Goal: Task Accomplishment & Management: Manage account settings

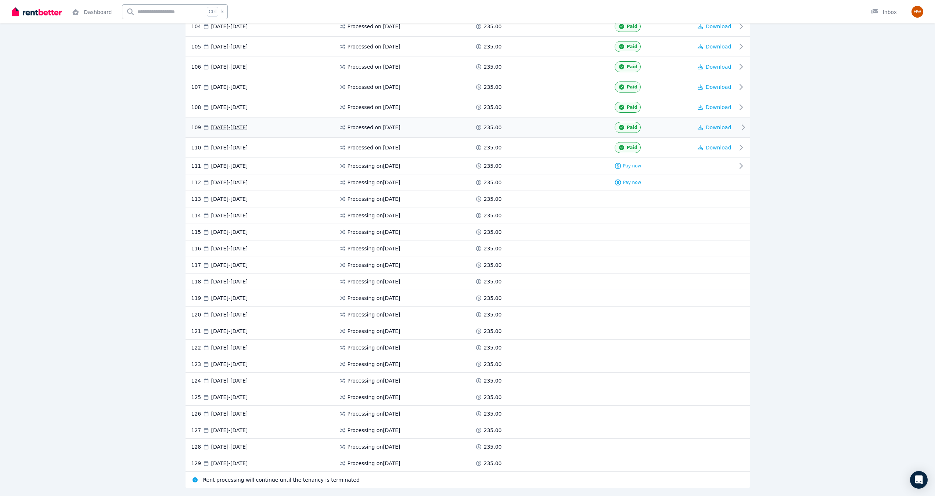
scroll to position [2232, 0]
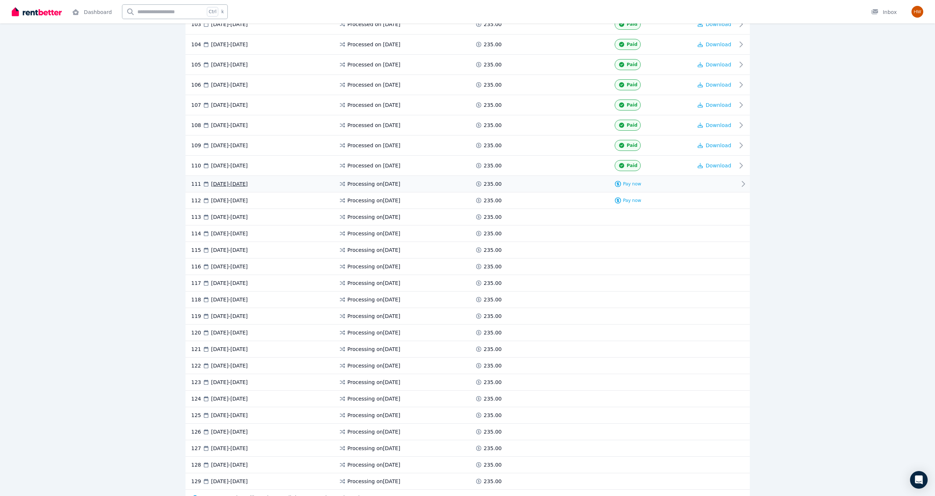
click at [629, 188] on div "111 [DATE] - [DATE] Processing on [DATE] 235.00 Pay now" at bounding box center [467, 184] width 564 height 17
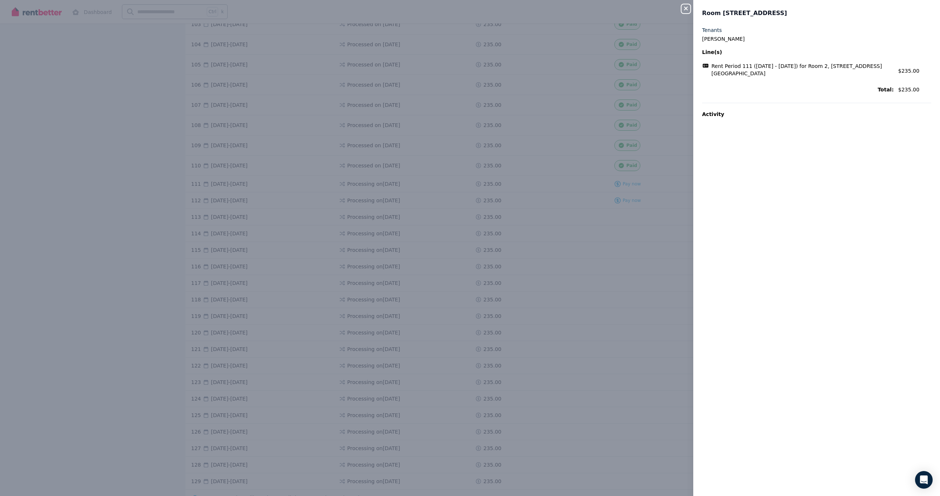
click at [638, 184] on div "Close panel Room 2, [STREET_ADDRESS], [GEOGRAPHIC_DATA] Tenants [PERSON_NAME] L…" at bounding box center [470, 248] width 940 height 496
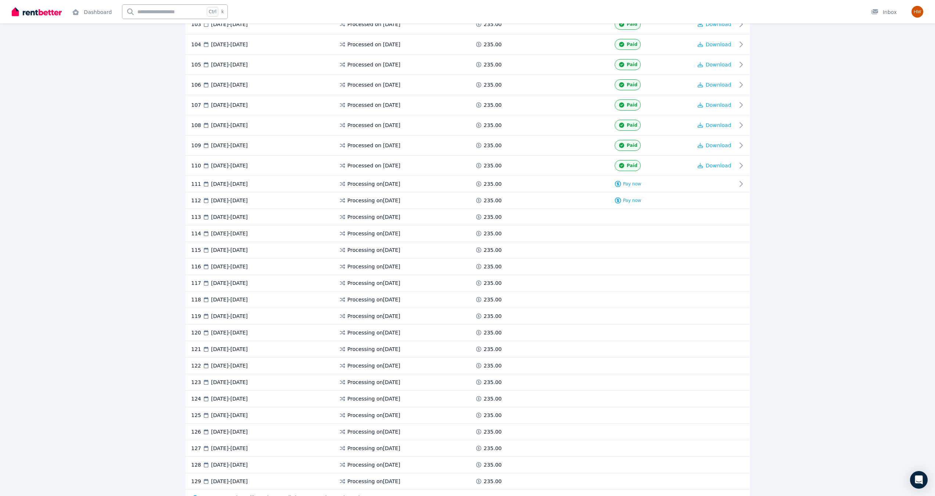
click at [629, 186] on span "Pay now" at bounding box center [632, 184] width 18 height 6
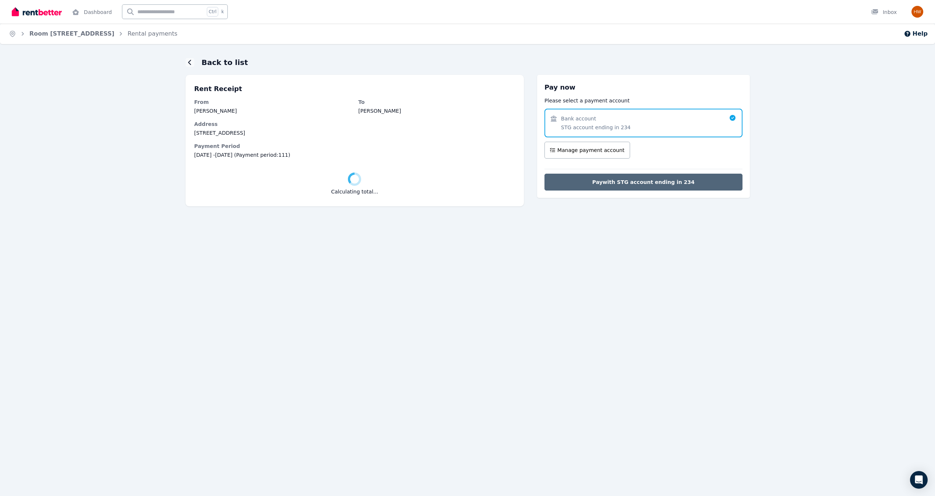
click at [641, 179] on span "Pay with STG account ending in 234" at bounding box center [643, 182] width 102 height 7
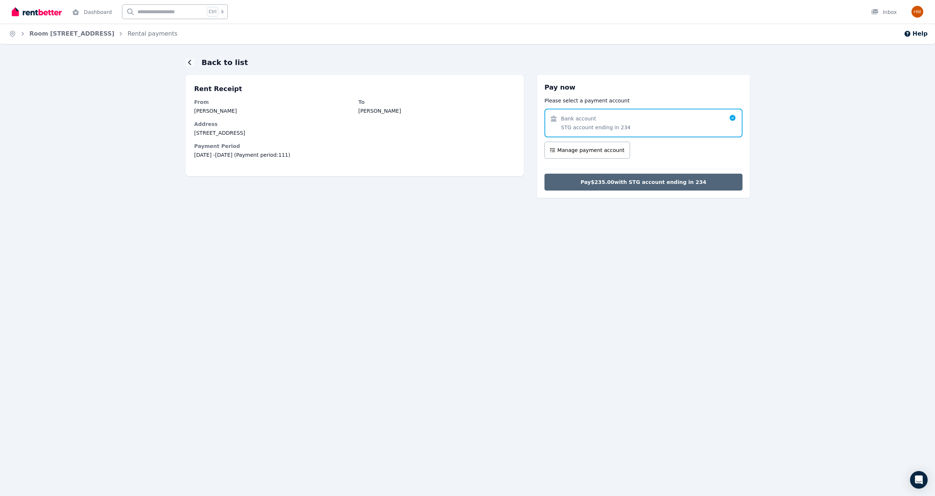
click at [581, 181] on button "Pay $235.00 with STG account ending in 234" at bounding box center [643, 182] width 198 height 17
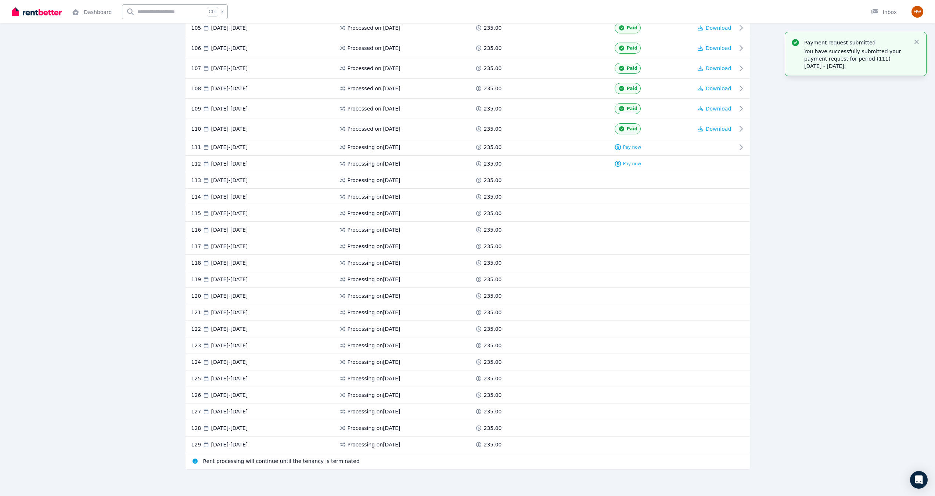
scroll to position [2232, 0]
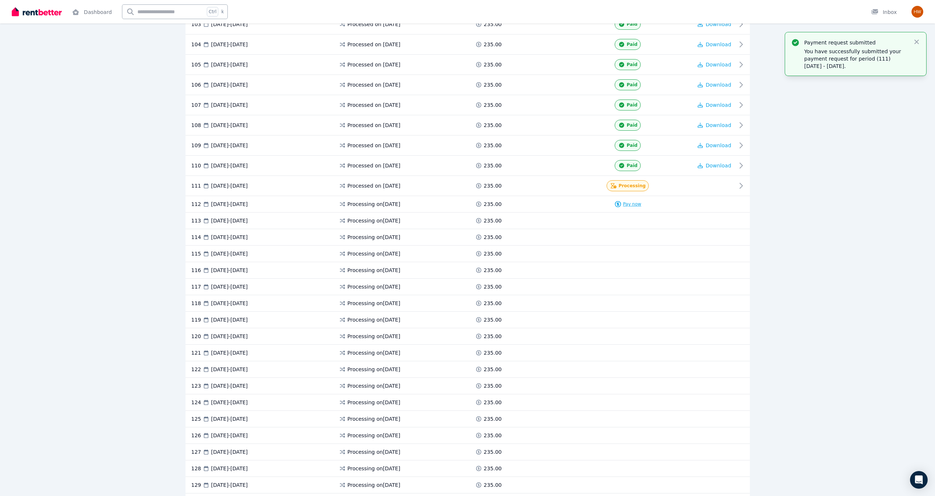
click at [630, 203] on span "Pay now" at bounding box center [632, 204] width 18 height 6
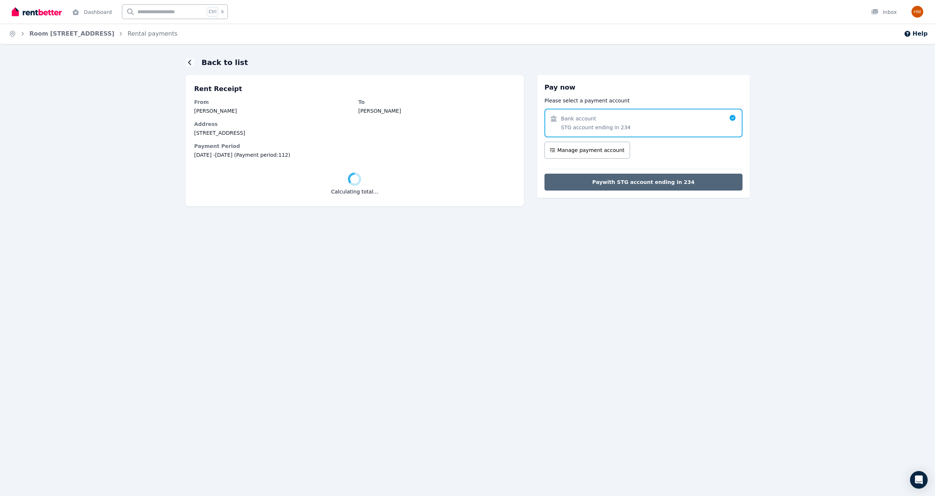
click at [627, 183] on span "Pay with STG account ending in 234" at bounding box center [643, 182] width 102 height 7
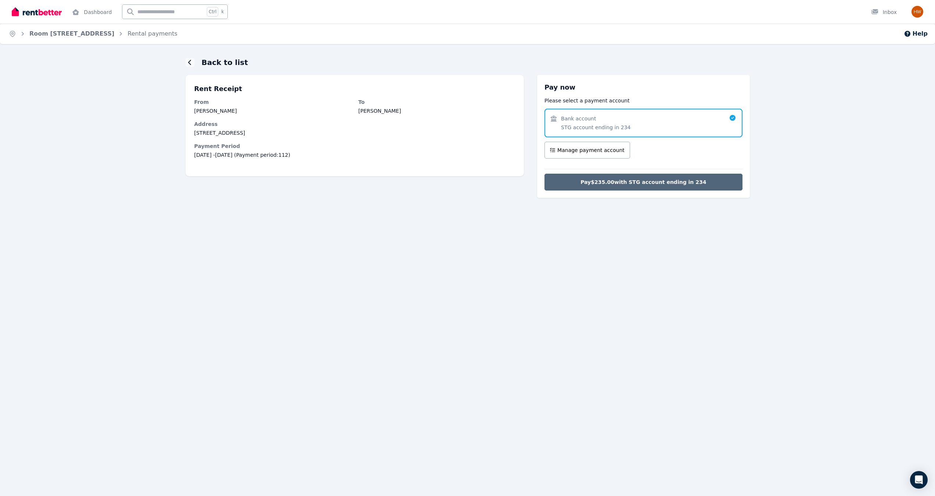
click at [627, 183] on span "Pay $235.00 with STG account ending in 234" at bounding box center [643, 182] width 126 height 7
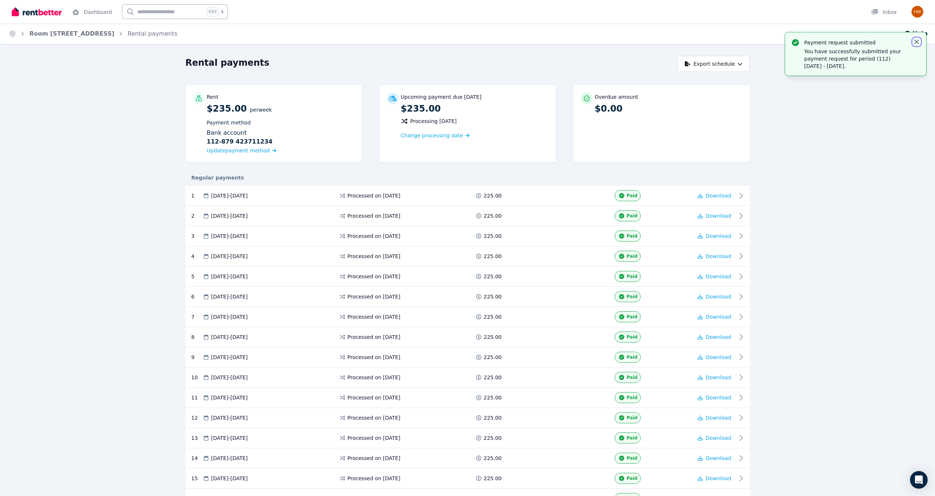
click at [914, 42] on icon "button" at bounding box center [916, 41] width 7 height 7
click at [916, 9] on img "button" at bounding box center [917, 12] width 12 height 12
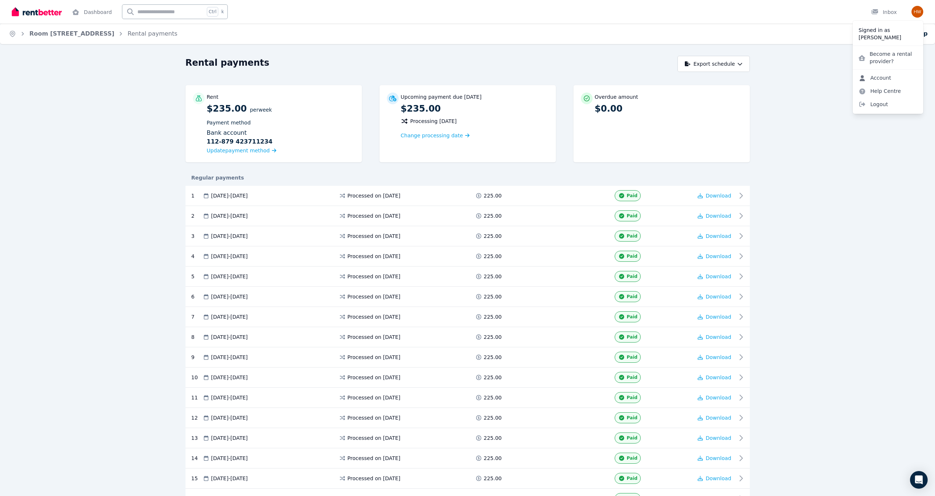
click at [887, 74] on link "Account" at bounding box center [875, 77] width 44 height 13
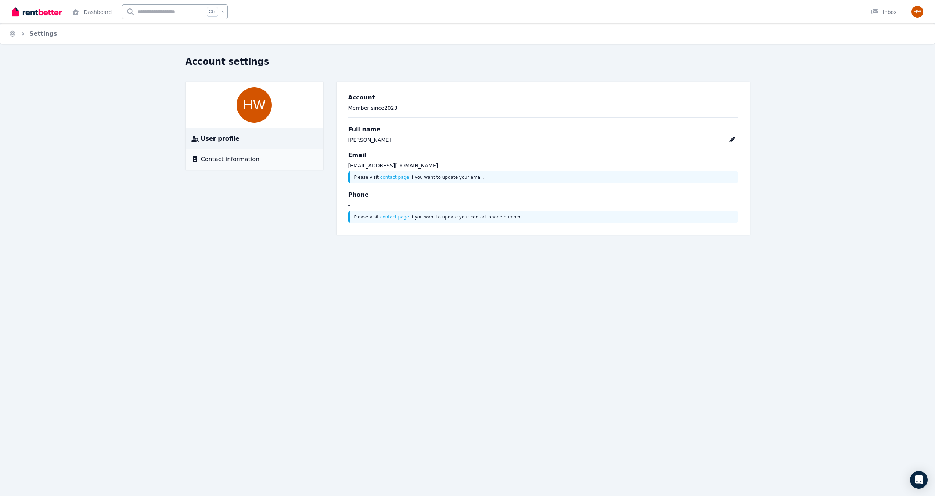
click at [284, 165] on li "Contact information" at bounding box center [254, 159] width 138 height 21
click at [225, 162] on span "Contact information" at bounding box center [230, 159] width 59 height 9
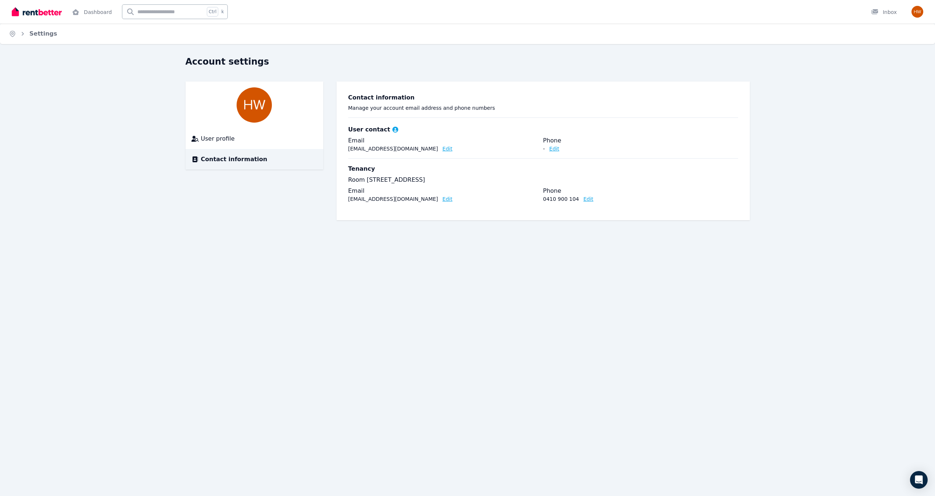
click at [583, 201] on button "Edit" at bounding box center [588, 198] width 10 height 7
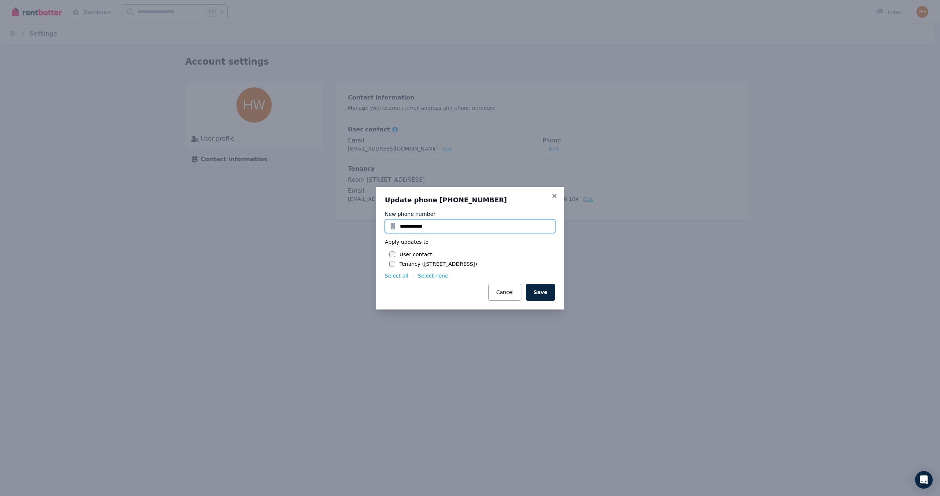
drag, startPoint x: 485, startPoint y: 227, endPoint x: 352, endPoint y: 234, distance: 132.8
click at [352, 234] on div "**********" at bounding box center [470, 248] width 940 height 496
type input "**********"
click at [538, 293] on button "Save" at bounding box center [540, 292] width 29 height 17
